Goal: Task Accomplishment & Management: Use online tool/utility

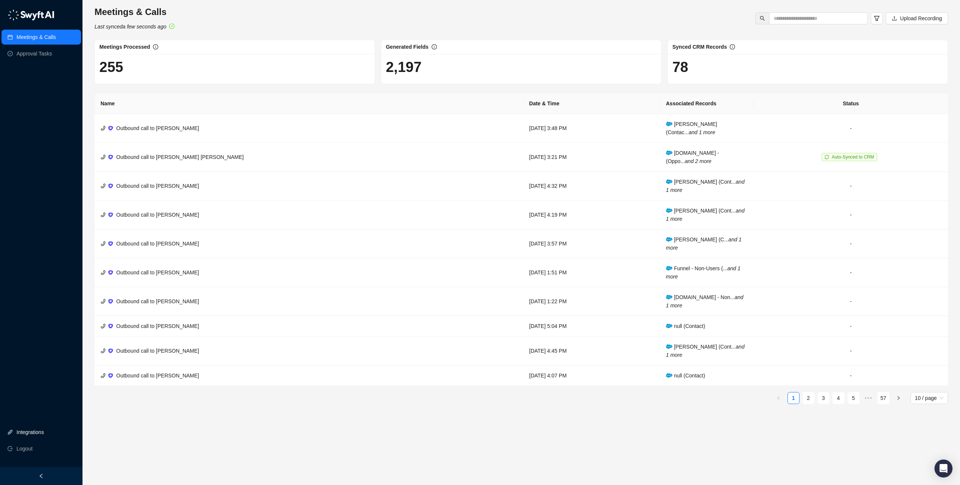
click at [35, 428] on link "Integrations" at bounding box center [29, 432] width 27 height 15
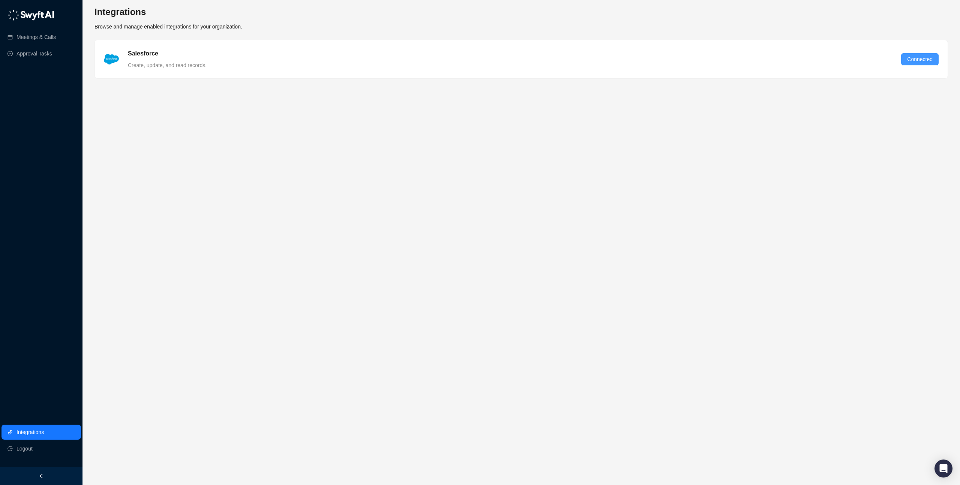
click at [913, 55] on span "Connected" at bounding box center [919, 59] width 25 height 8
click at [54, 37] on link "Meetings & Calls" at bounding box center [35, 37] width 39 height 15
